Goal: Task Accomplishment & Management: Use online tool/utility

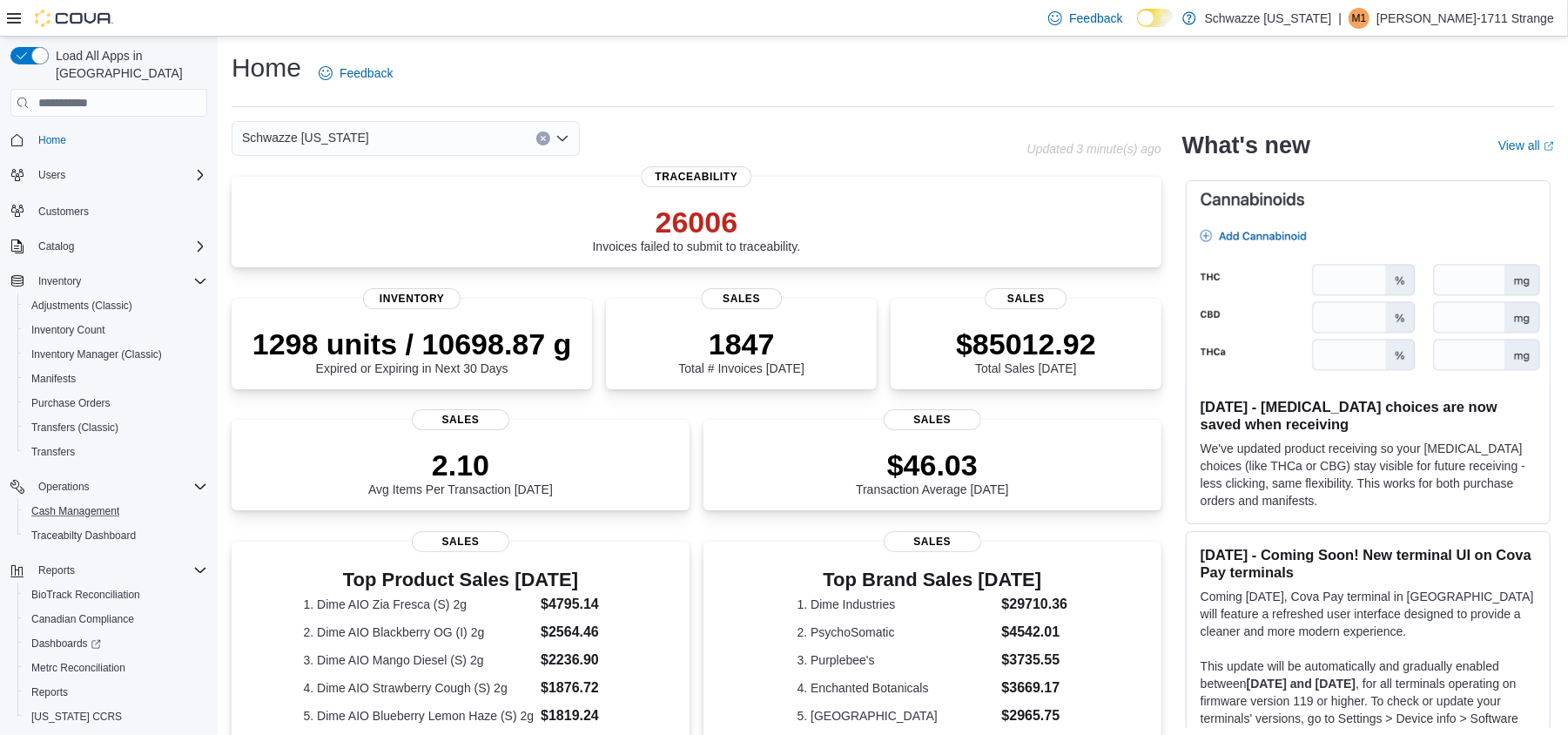
click at [80, 499] on button "Cash Management" at bounding box center [116, 511] width 197 height 24
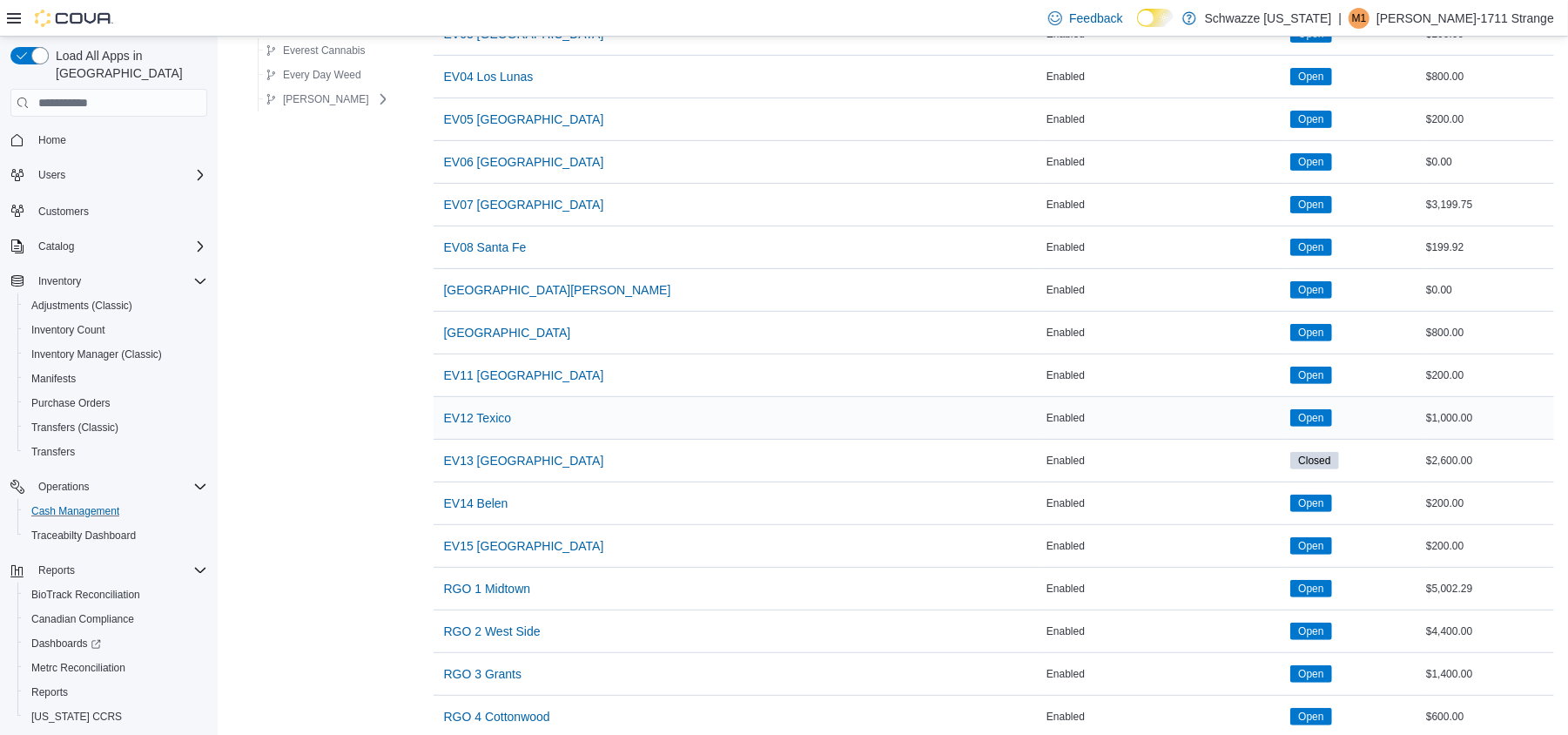
scroll to position [465, 0]
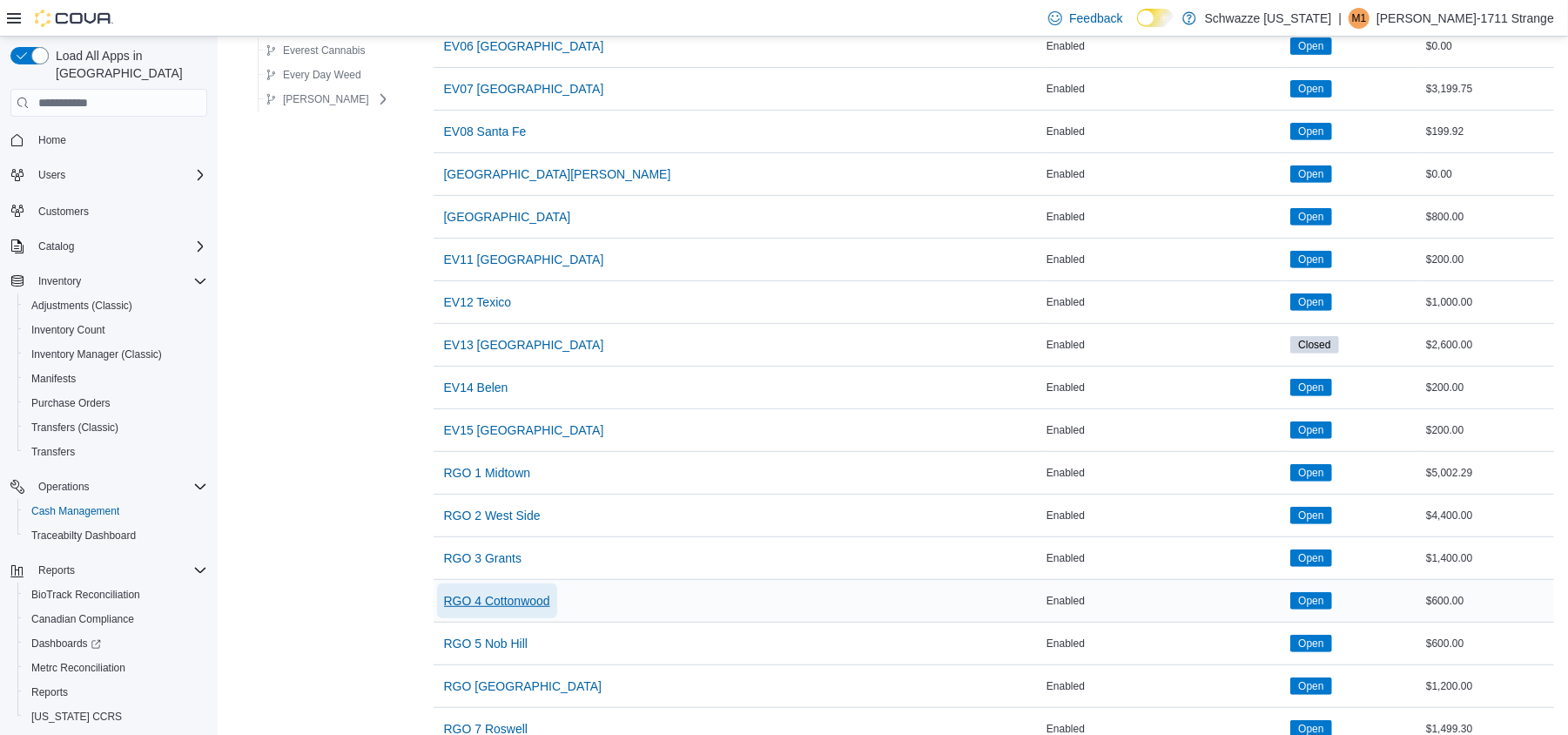
click at [509, 603] on span "RGO 4 Cottonwood" at bounding box center [497, 600] width 107 height 17
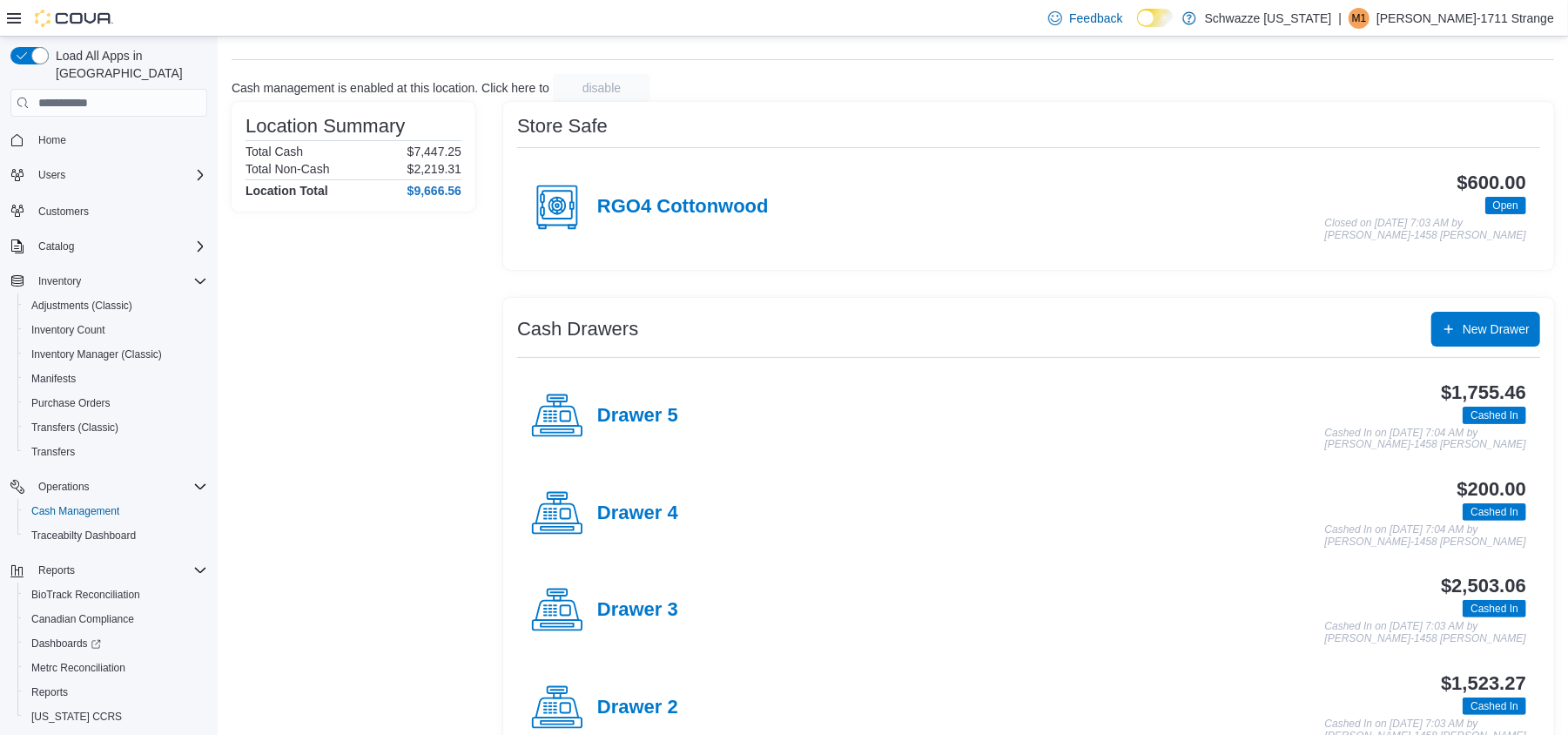
scroll to position [116, 0]
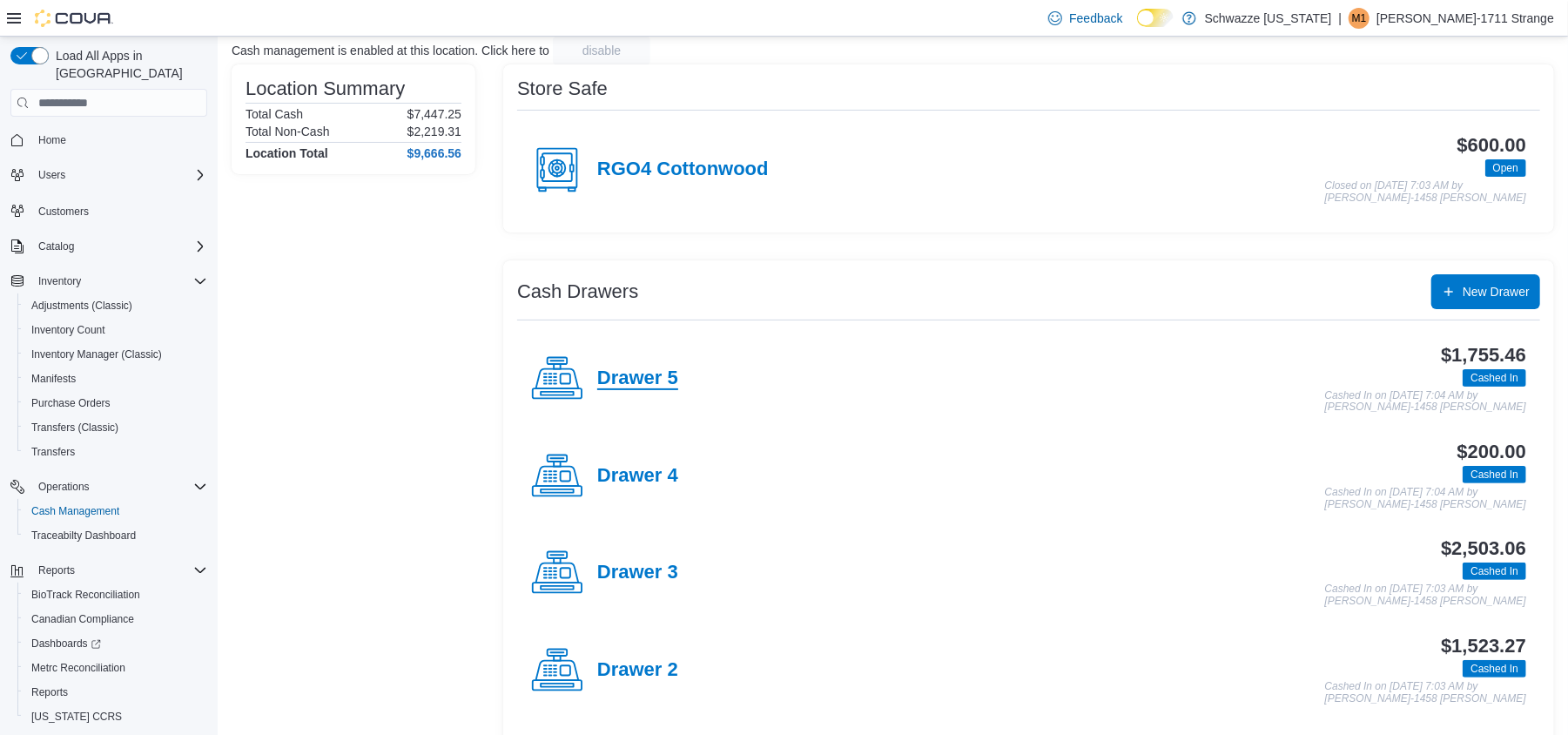
click at [609, 371] on h4 "Drawer 5" at bounding box center [638, 379] width 81 height 23
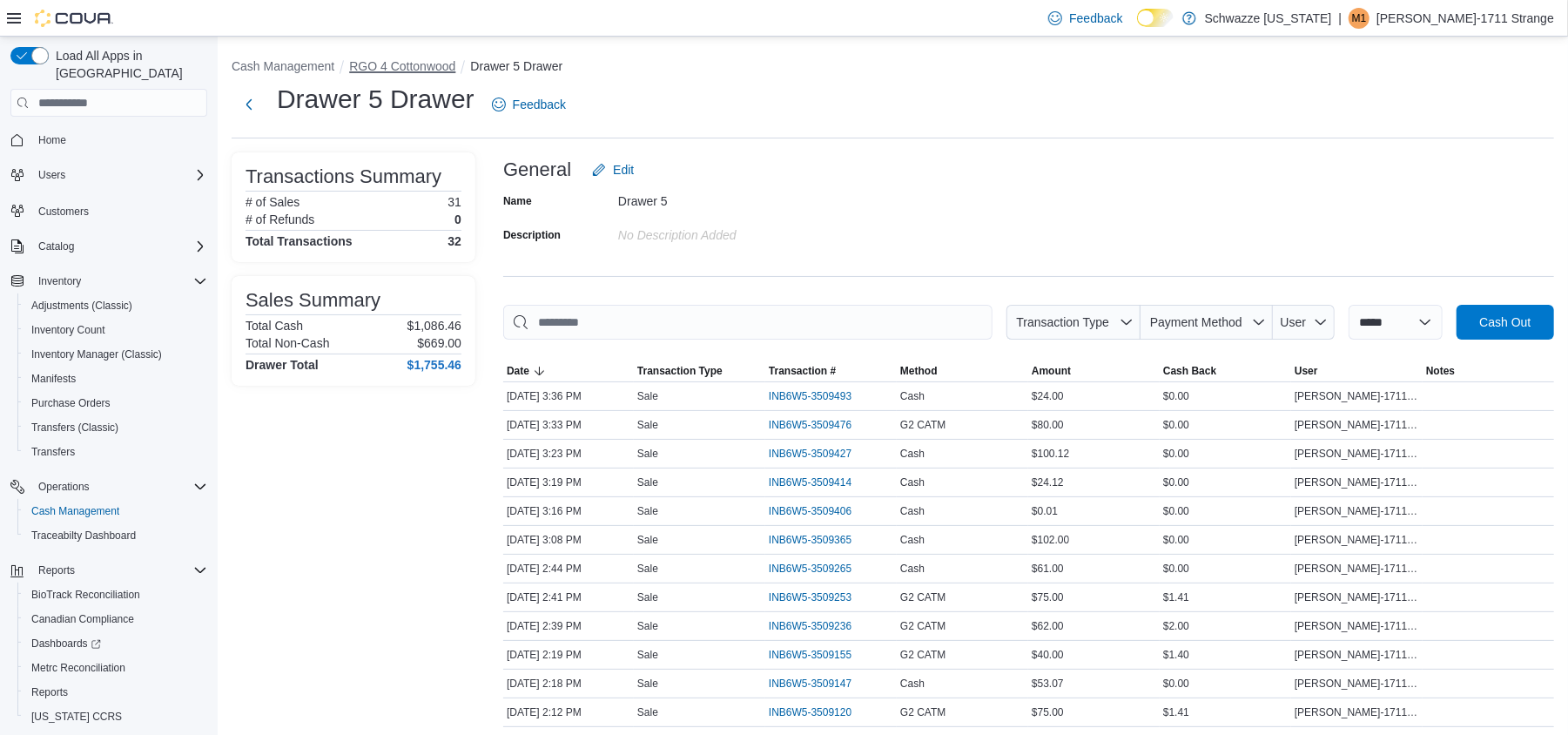
click at [428, 68] on button "RGO 4 Cottonwood" at bounding box center [402, 66] width 107 height 14
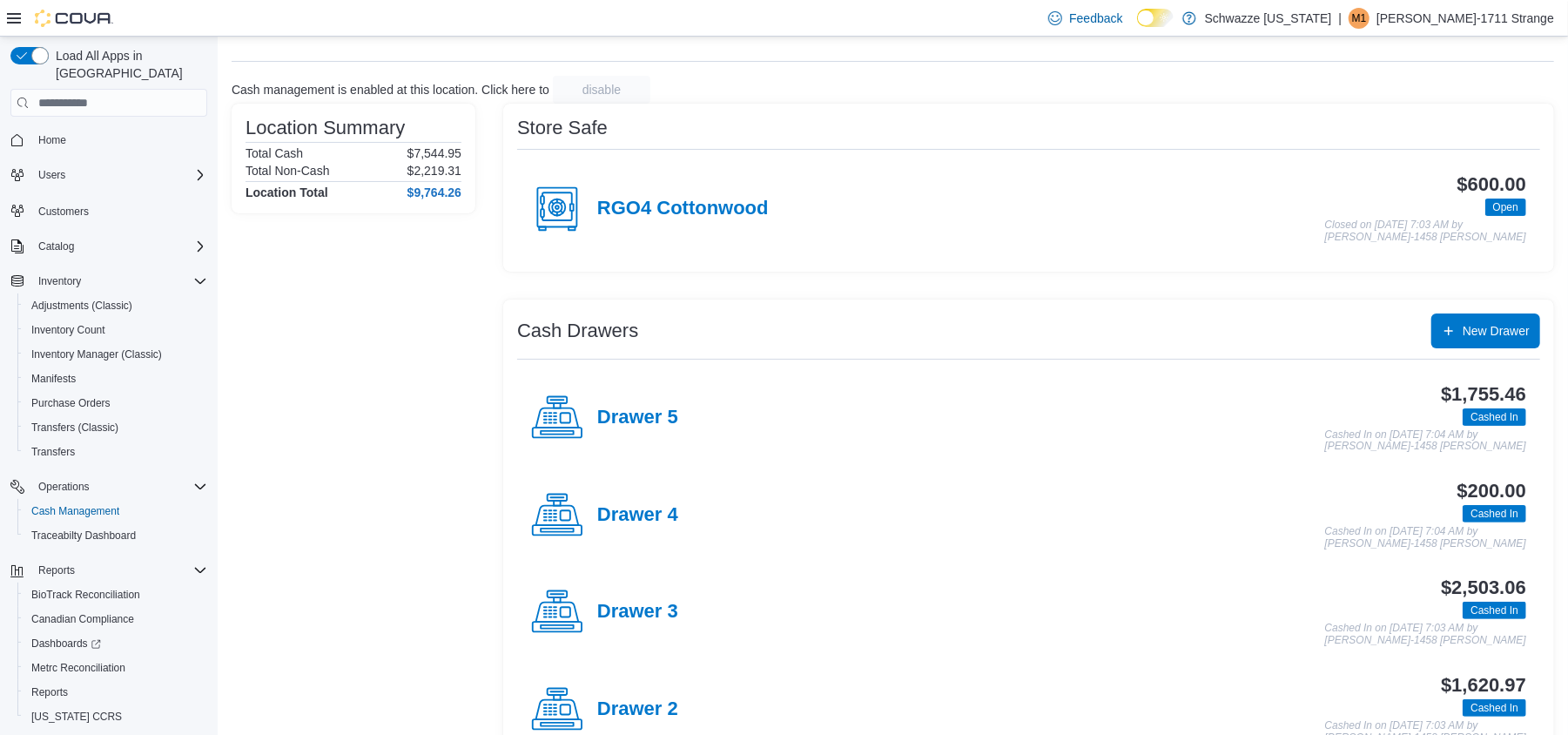
scroll to position [116, 0]
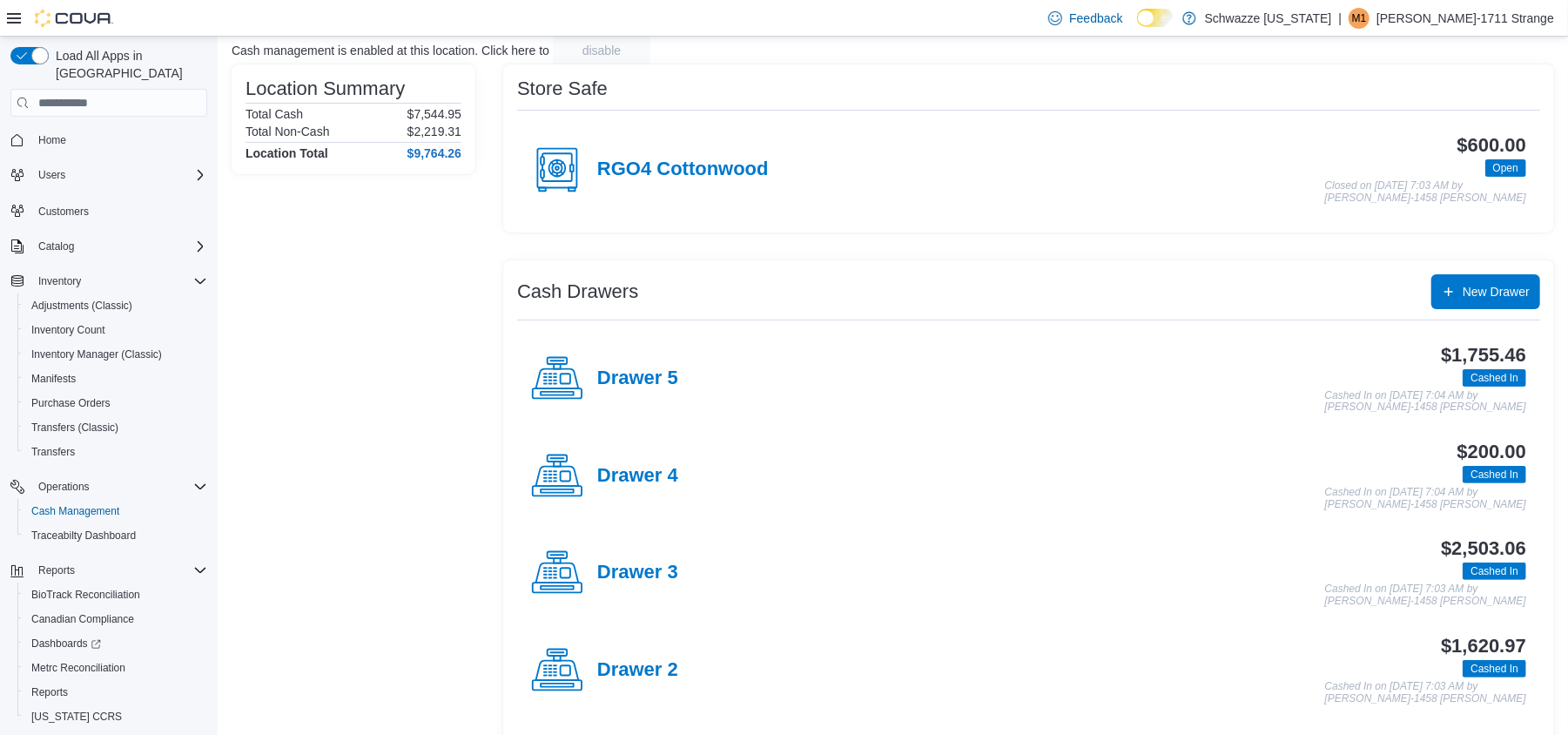
click at [660, 575] on h4 "Drawer 3" at bounding box center [638, 572] width 81 height 23
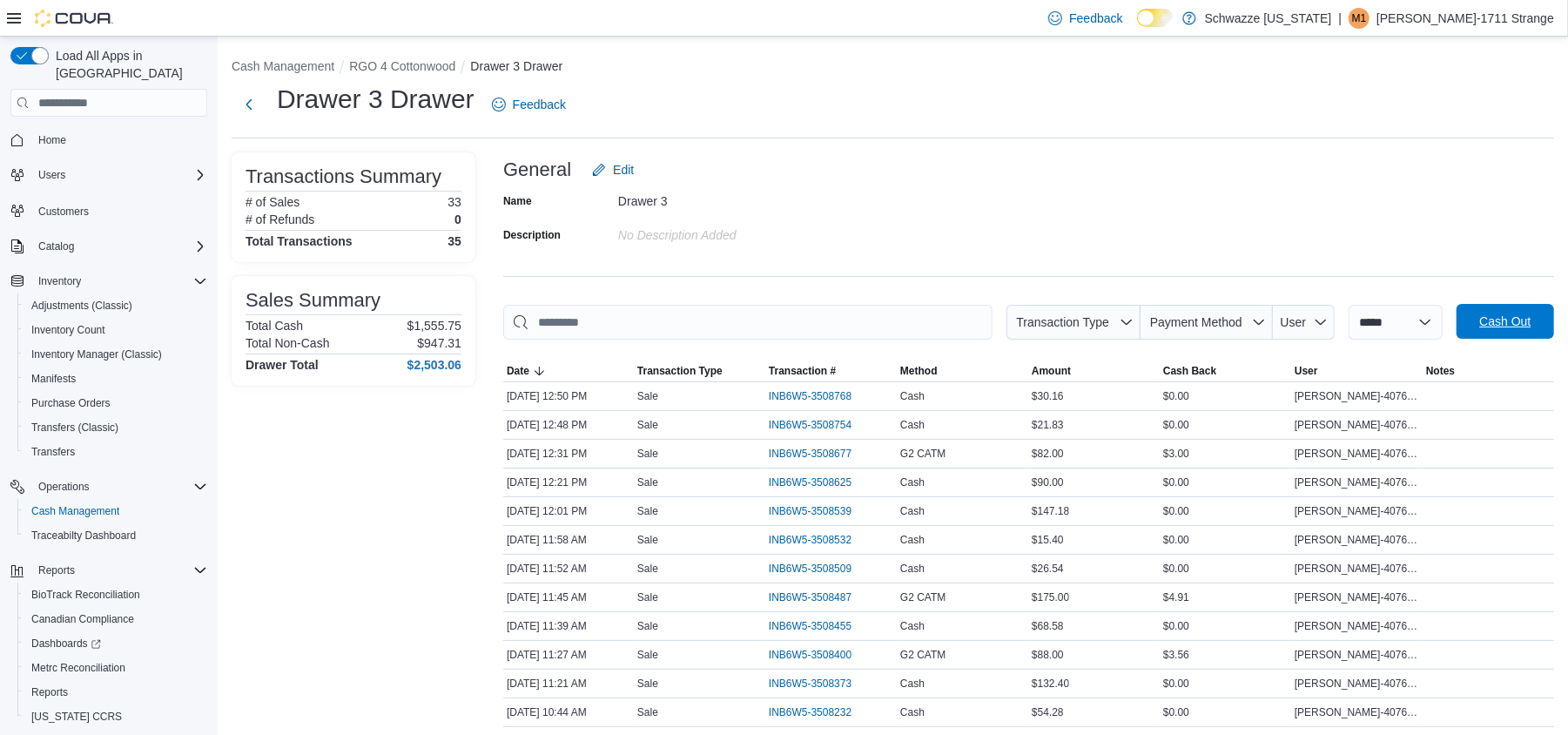
click at [1494, 325] on span "Cash Out" at bounding box center [1506, 321] width 77 height 35
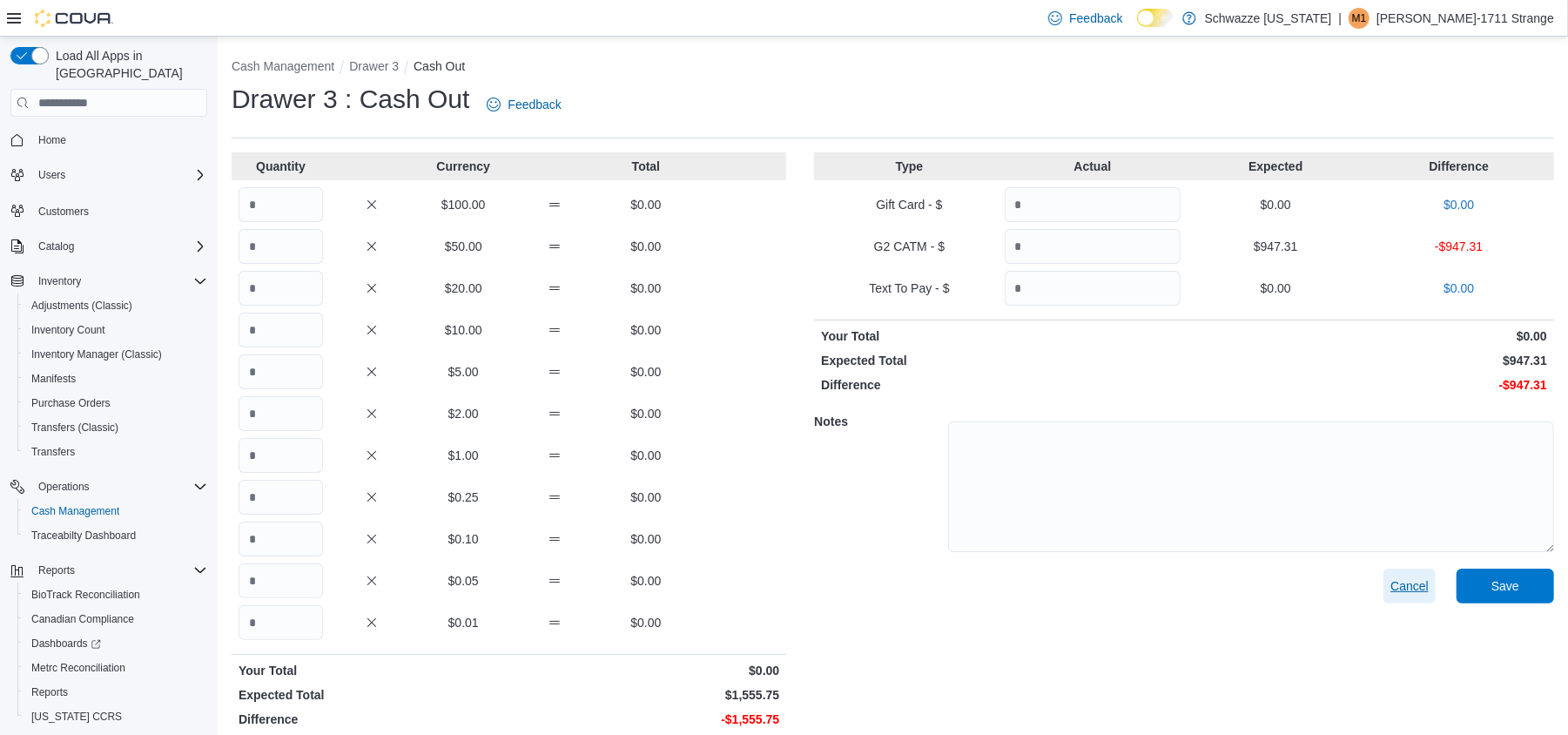
click at [1411, 584] on span "Cancel" at bounding box center [1410, 586] width 38 height 17
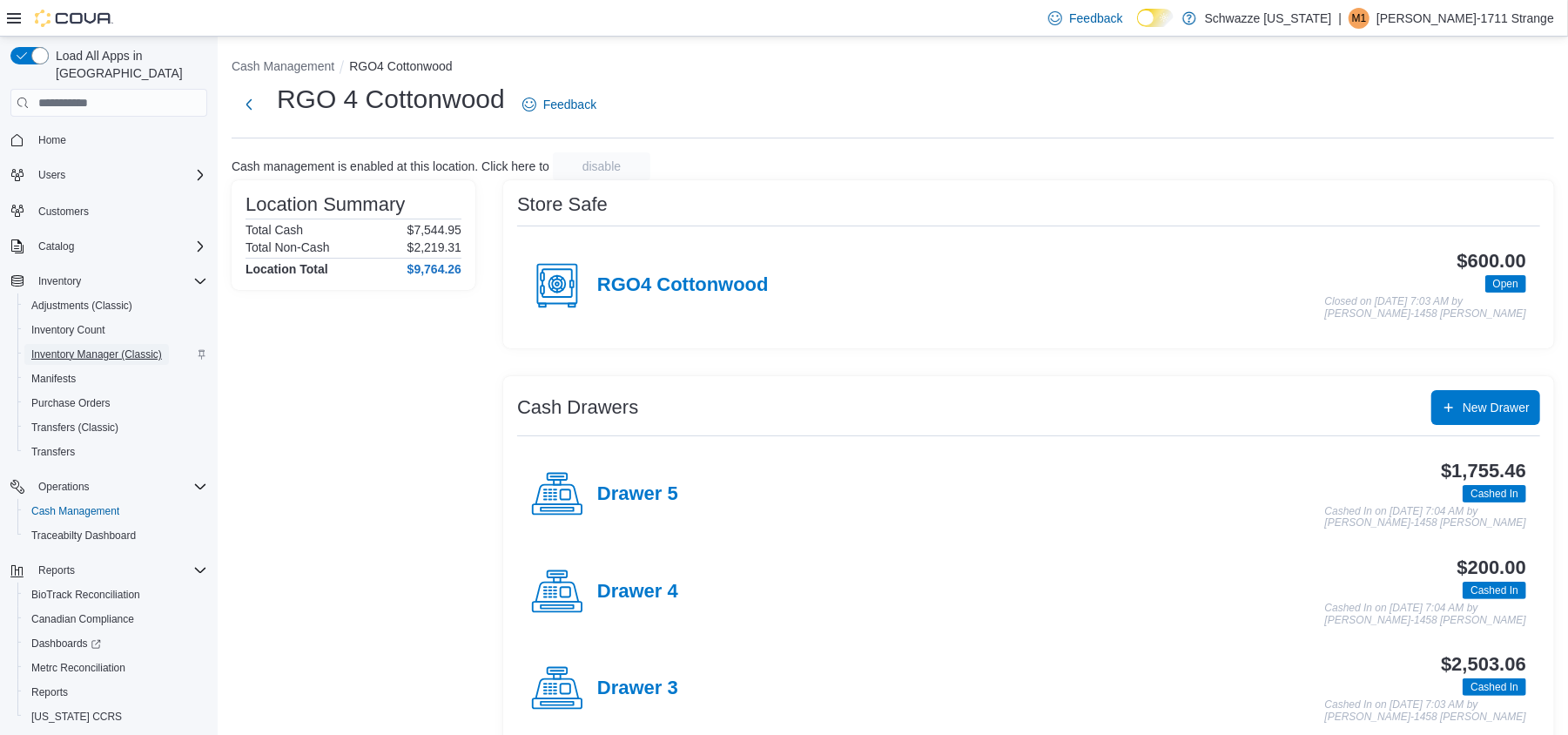
click at [70, 347] on span "Inventory Manager (Classic)" at bounding box center [97, 353] width 131 height 14
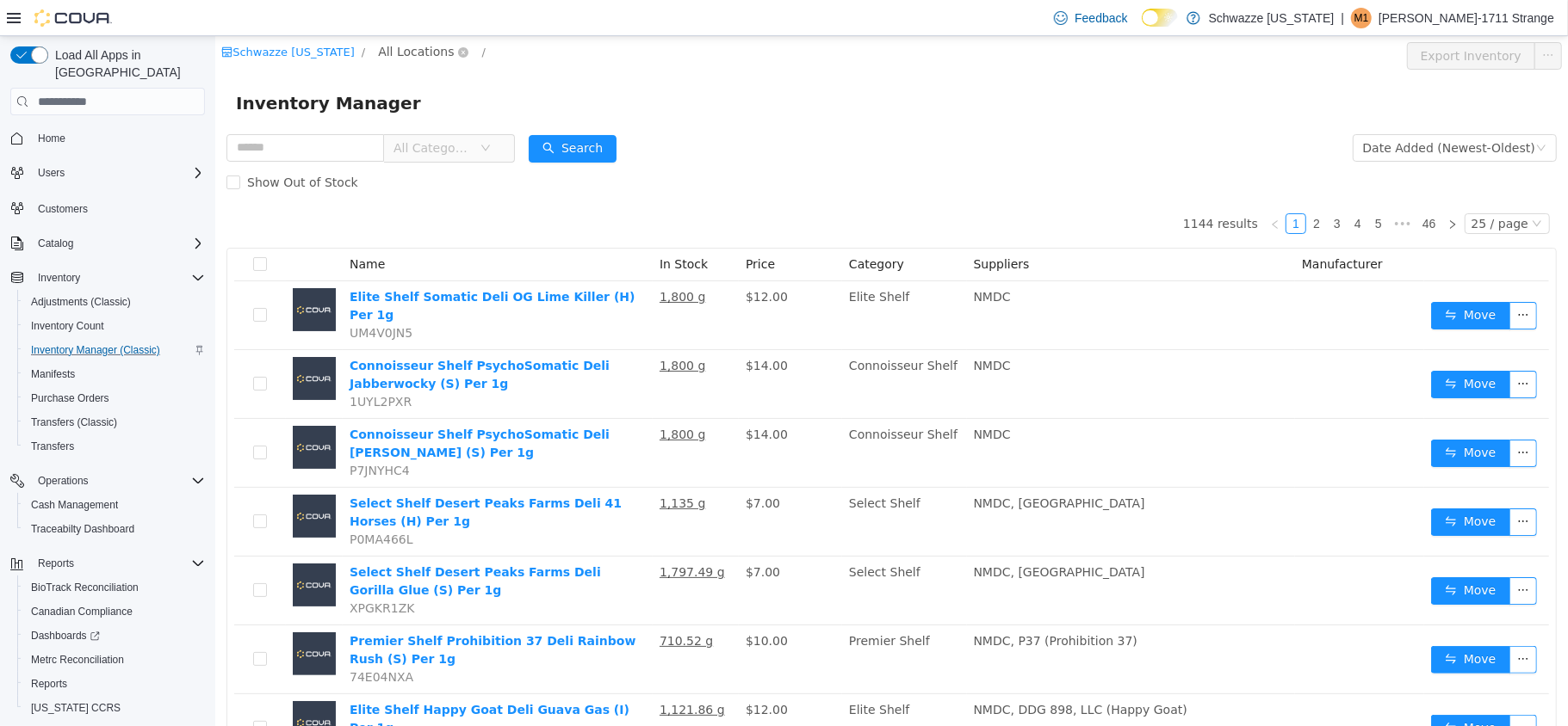
click at [392, 43] on span "All Locations" at bounding box center [415, 51] width 76 height 19
type input "****"
click at [489, 164] on span "RGO 4 Cottonwood" at bounding box center [481, 175] width 124 height 23
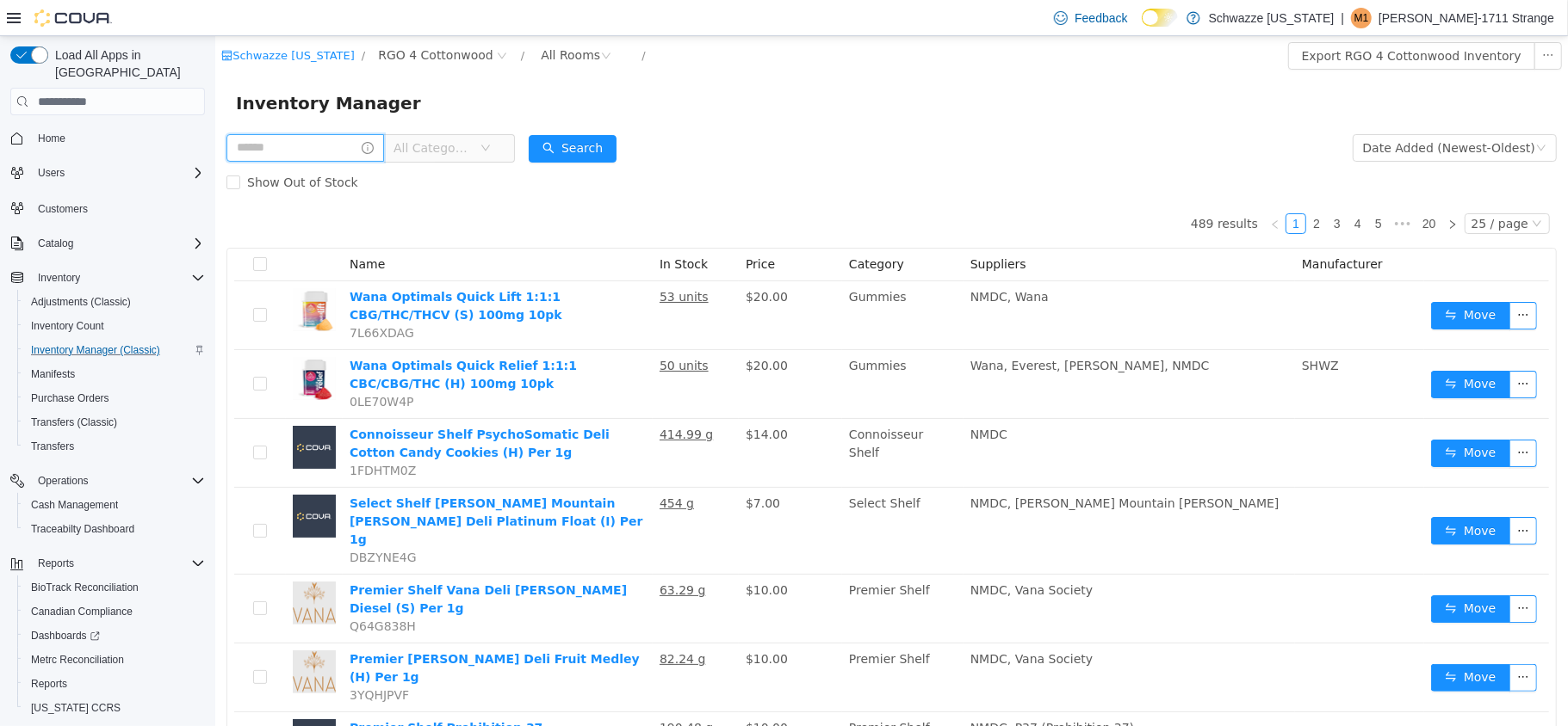
click at [285, 160] on input "text" at bounding box center [304, 147] width 157 height 28
type input "******"
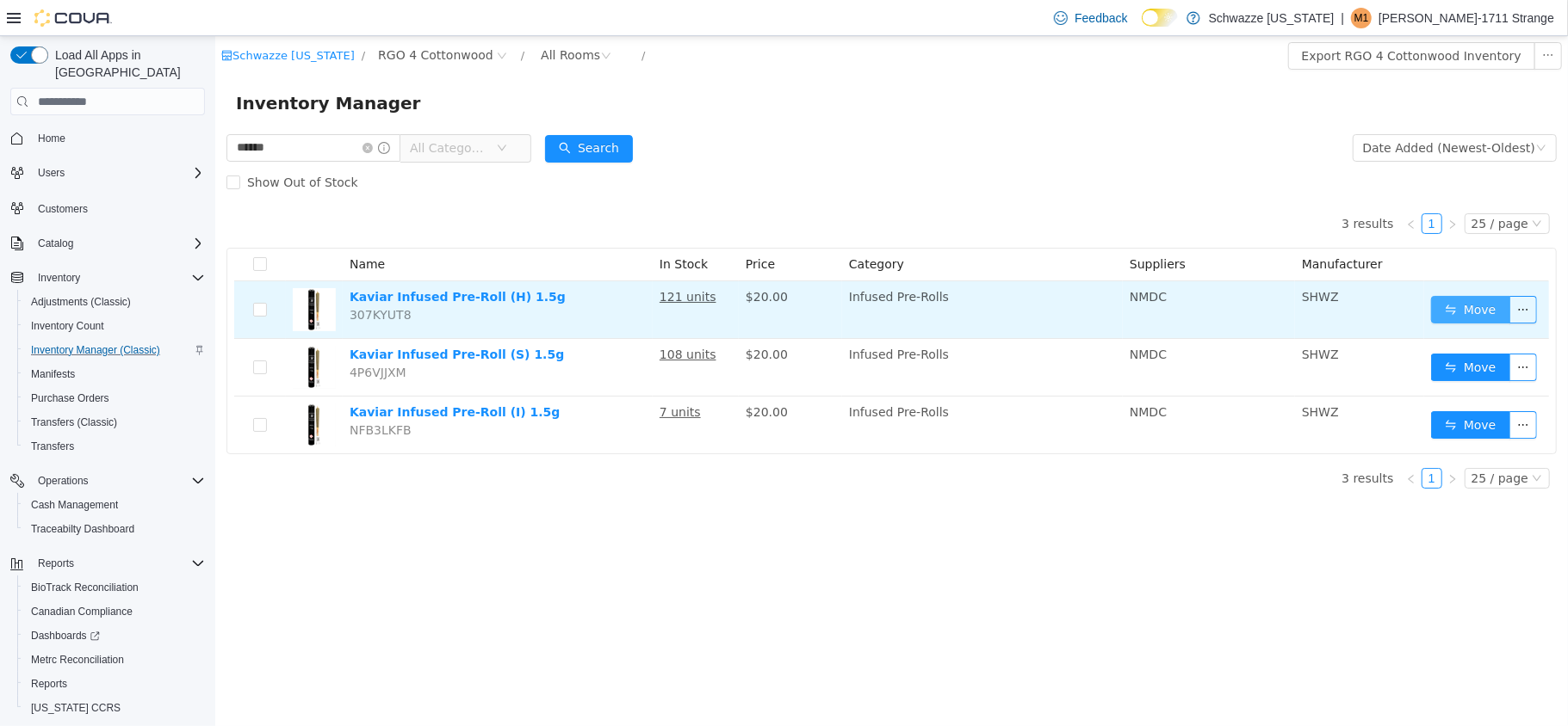
click at [1443, 304] on button "Move" at bounding box center [1469, 309] width 80 height 28
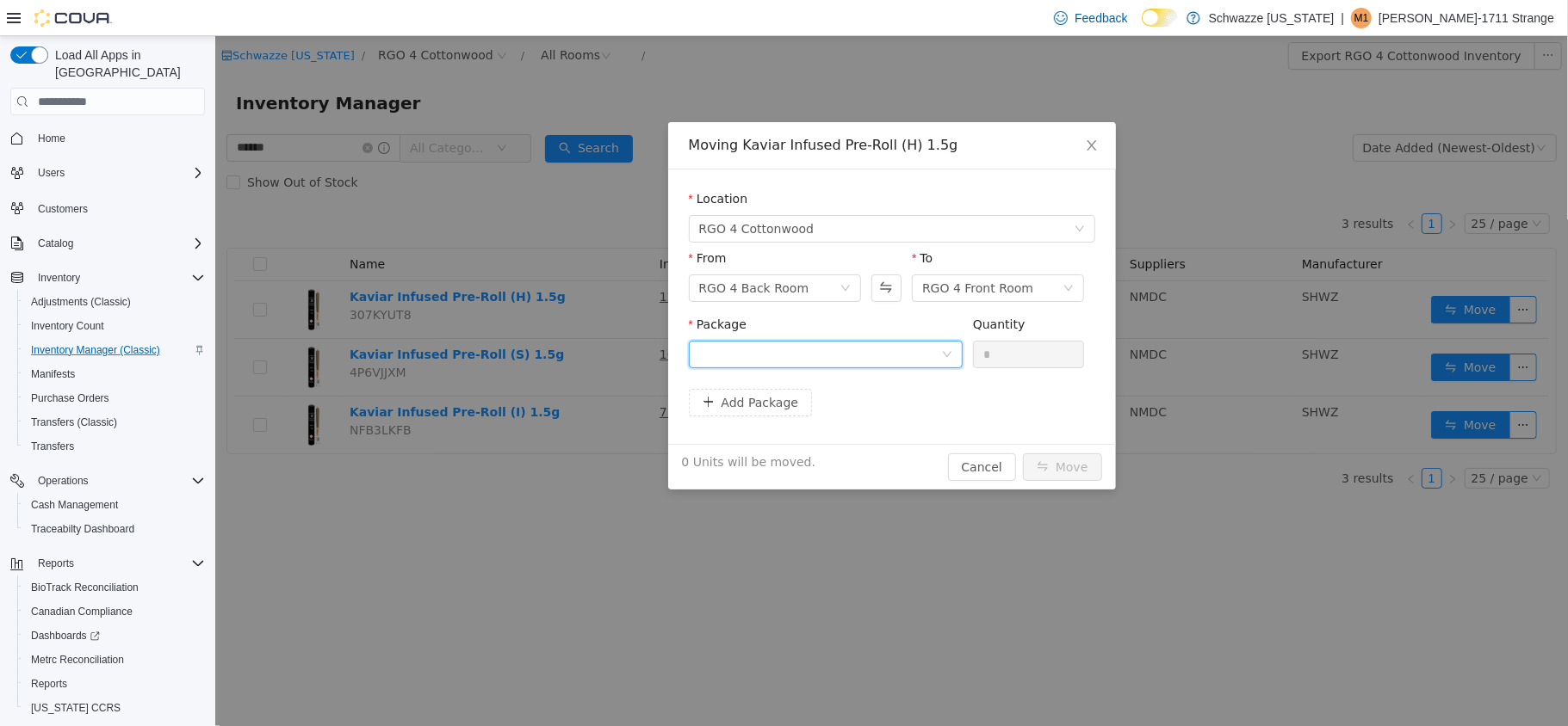
click at [812, 352] on div at bounding box center [818, 355] width 242 height 26
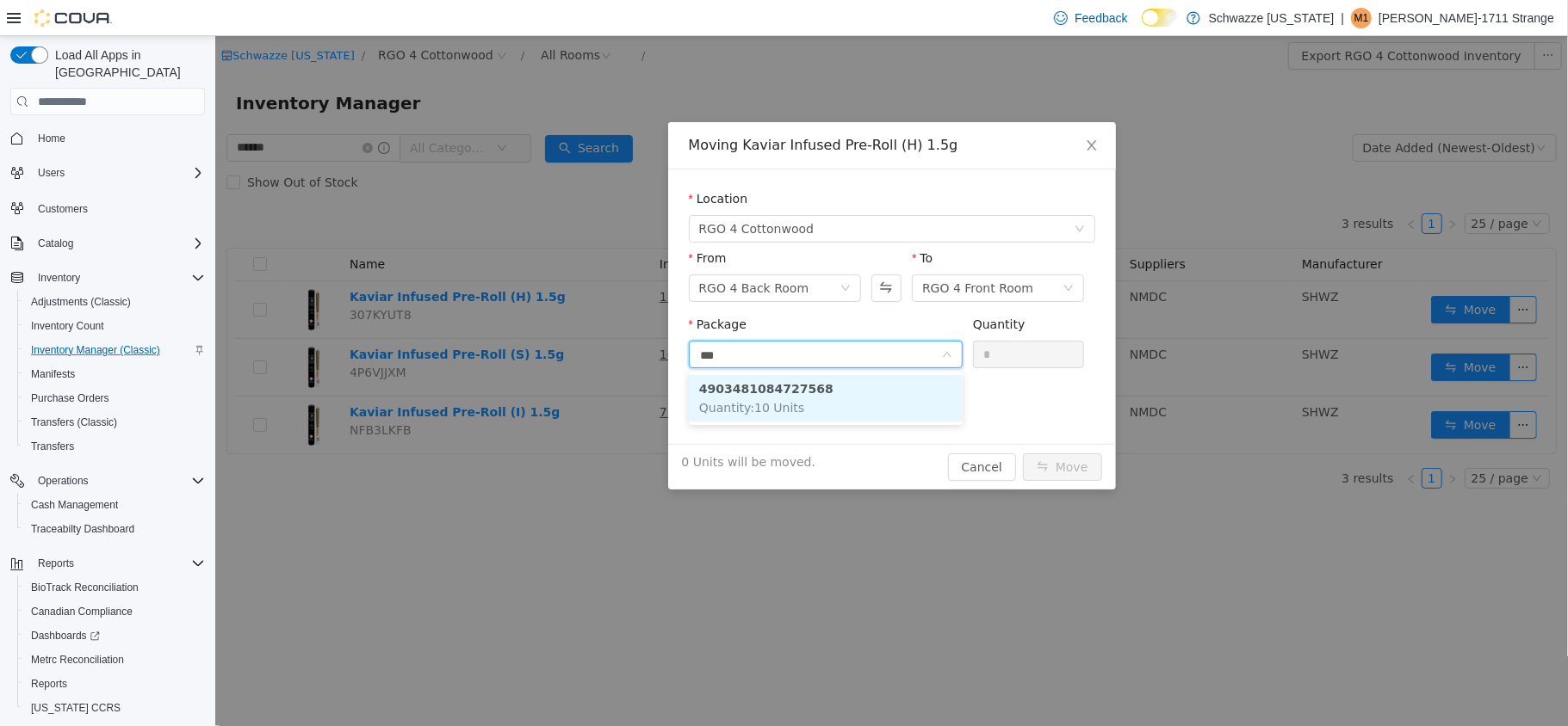
type input "****"
click at [806, 424] on ul "4903481084727568 Quantity : 10 Units" at bounding box center [825, 398] width 273 height 54
click at [819, 390] on li "4903481084727568 Quantity : 10 Units" at bounding box center [825, 398] width 273 height 46
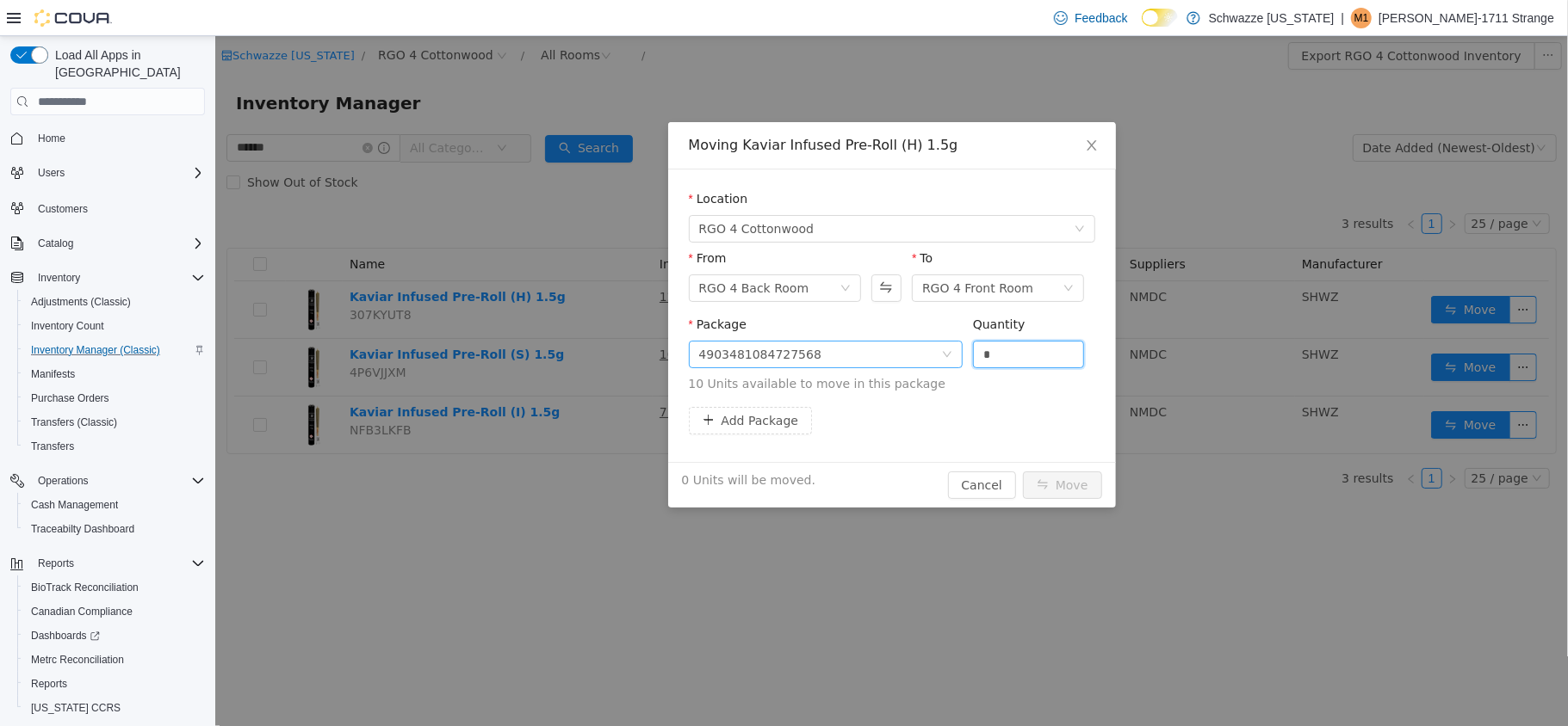
drag, startPoint x: 1010, startPoint y: 360, endPoint x: 927, endPoint y: 364, distance: 83.1
click at [927, 364] on span "Package 4903481084727568 Quantity * 10 Units available to move in this package" at bounding box center [891, 355] width 407 height 76
type input "**"
click at [1088, 493] on button "Move" at bounding box center [1061, 485] width 80 height 28
